Goal: Complete application form

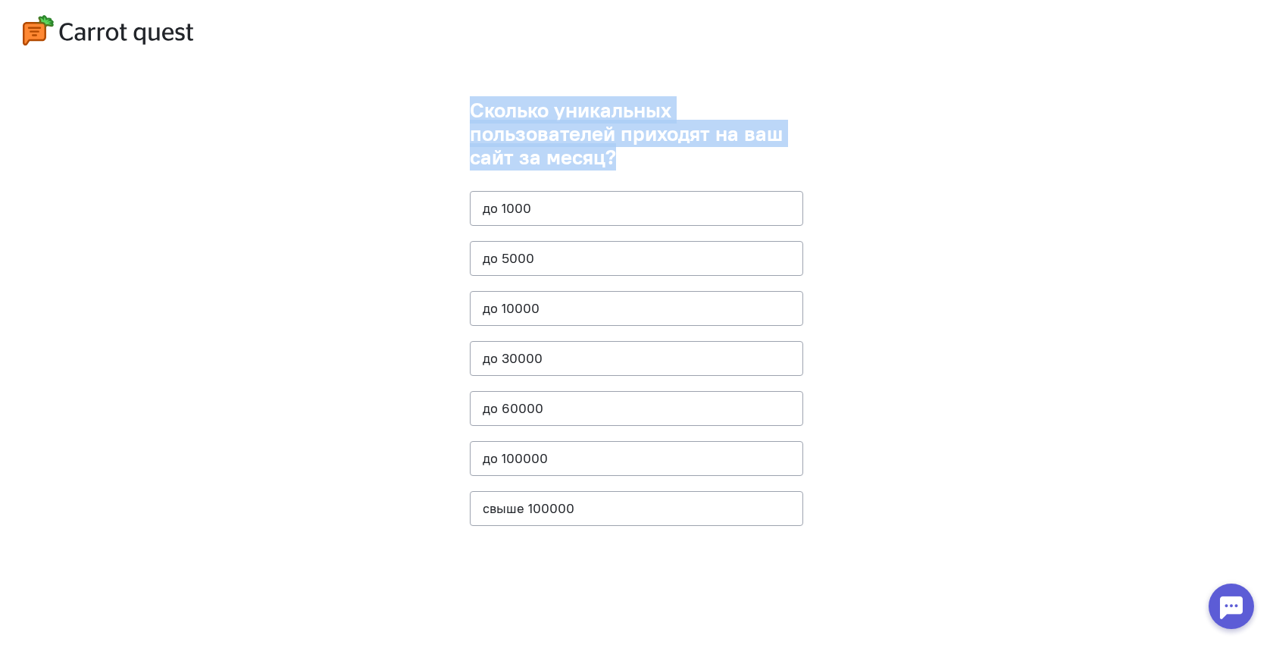
drag, startPoint x: 627, startPoint y: 158, endPoint x: 434, endPoint y: 102, distance: 201.2
click at [435, 102] on cq-questions "Сколько уникальных пользователей приходят на ваш сайт за месяц? до [DATE] до 50…" at bounding box center [636, 324] width 1273 height 648
drag, startPoint x: 587, startPoint y: 515, endPoint x: 395, endPoint y: 361, distance: 246.4
click at [395, 361] on cq-questions "Сколько уникальных пользователей приходят на ваш сайт за месяц? до [DATE] до 50…" at bounding box center [636, 324] width 1273 height 648
click at [501, 199] on button "до 1000" at bounding box center [636, 208] width 333 height 35
